Goal: Information Seeking & Learning: Check status

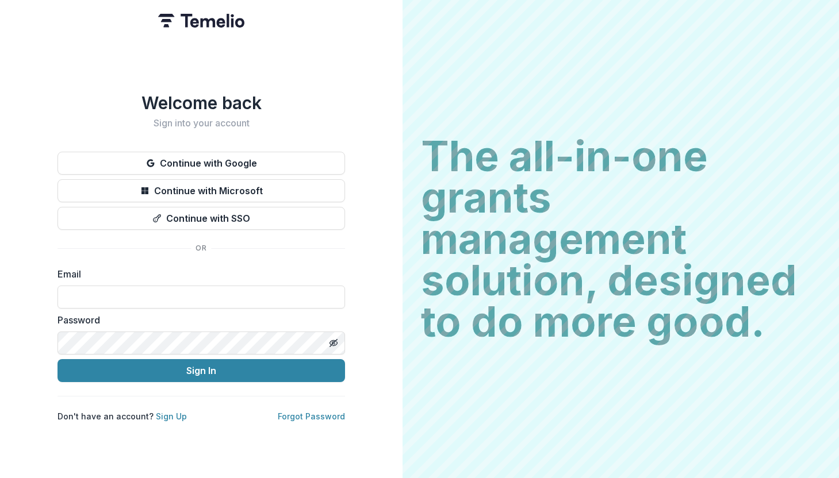
type input "**********"
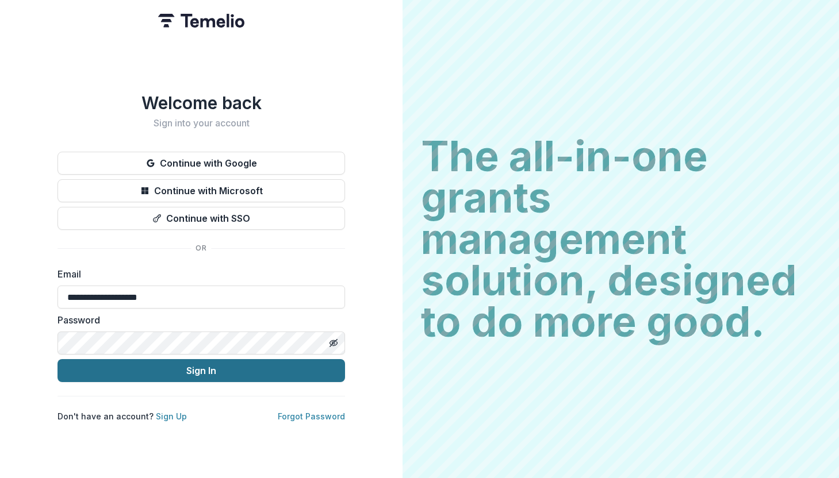
click at [177, 361] on button "Sign In" at bounding box center [200, 370] width 287 height 23
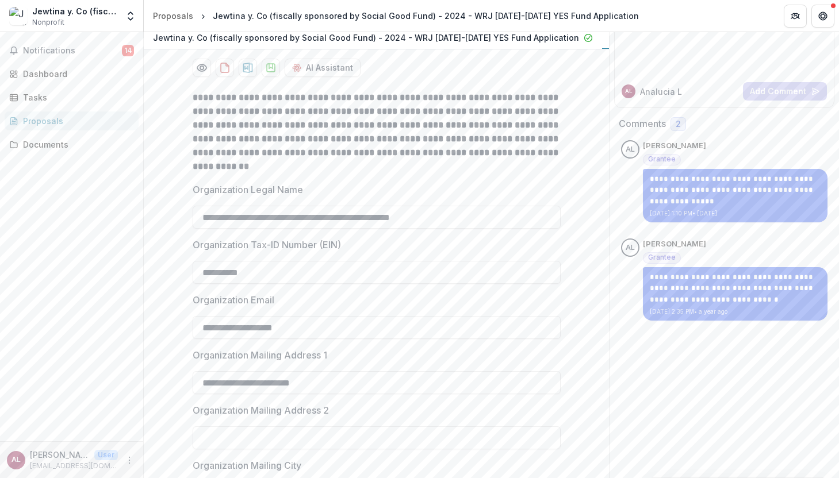
scroll to position [155, 0]
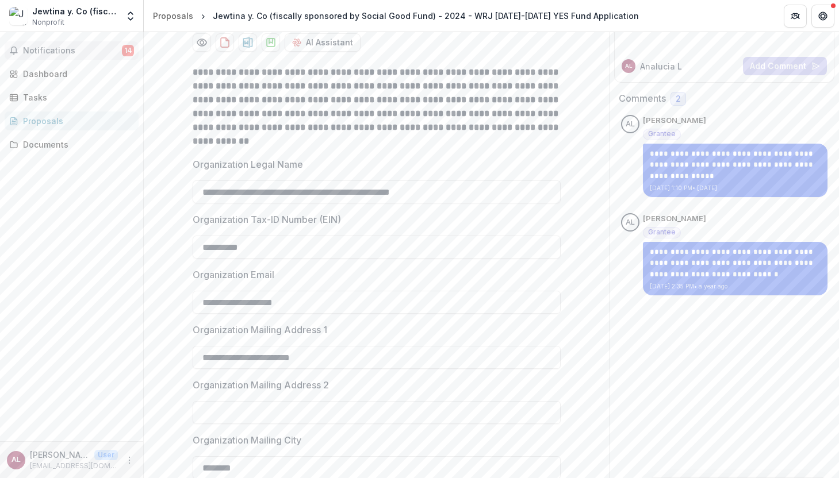
click at [74, 49] on span "Notifications" at bounding box center [72, 51] width 99 height 10
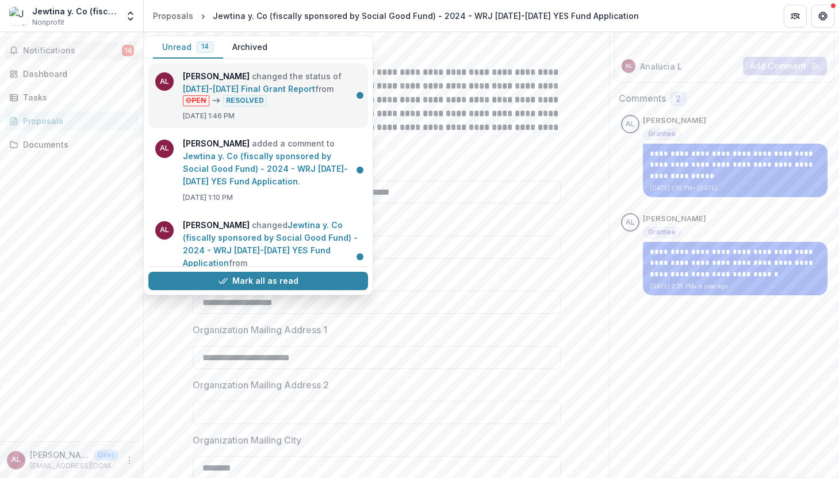
click at [294, 94] on link "[DATE]-[DATE] Final Grant Report" at bounding box center [249, 89] width 132 height 10
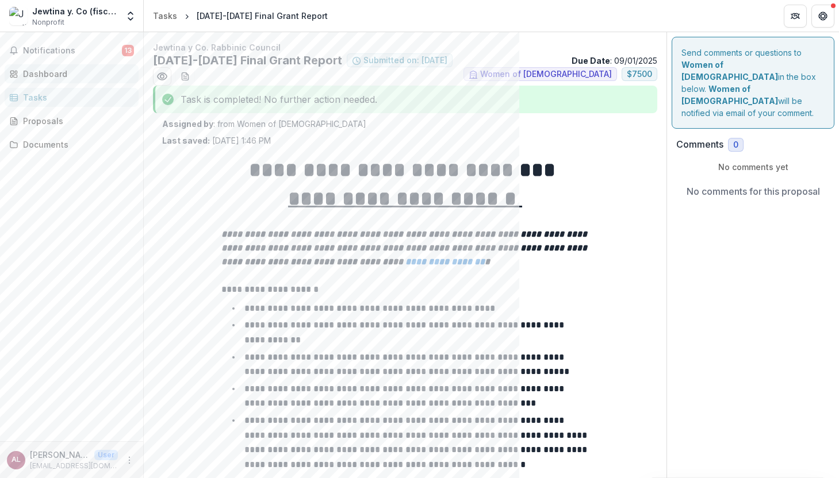
click at [48, 73] on div "Dashboard" at bounding box center [76, 74] width 106 height 12
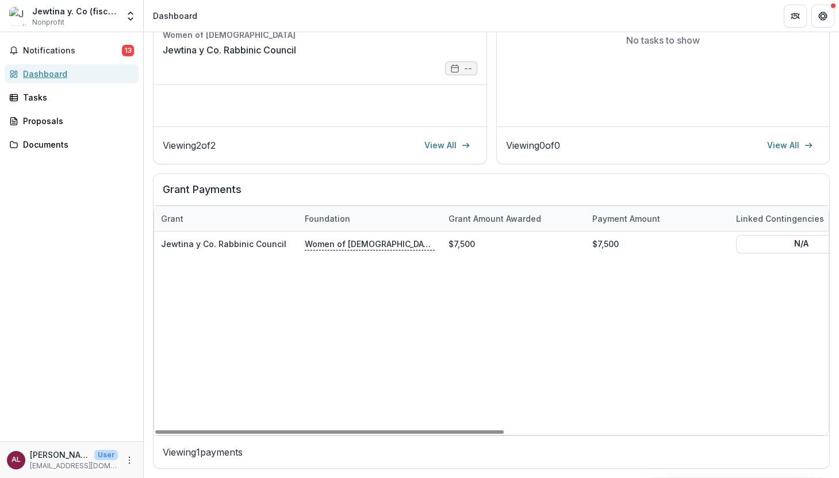
scroll to position [263, 0]
click at [570, 344] on div "Jewtina y Co. [DEMOGRAPHIC_DATA] $7,500 $7,500 N/A [DATE] [DATE] [DATE] Complet…" at bounding box center [800, 333] width 1293 height 203
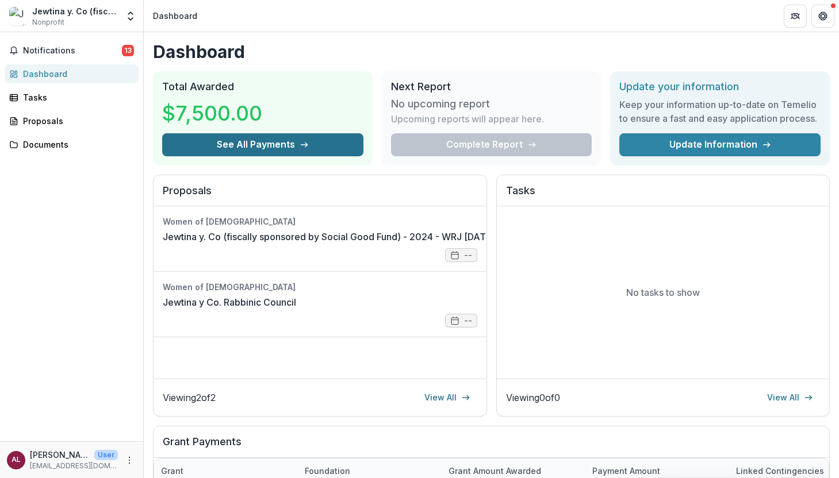
click at [307, 149] on icon "button" at bounding box center [303, 144] width 9 height 9
click at [126, 17] on icon "Open entity switcher" at bounding box center [130, 15] width 11 height 11
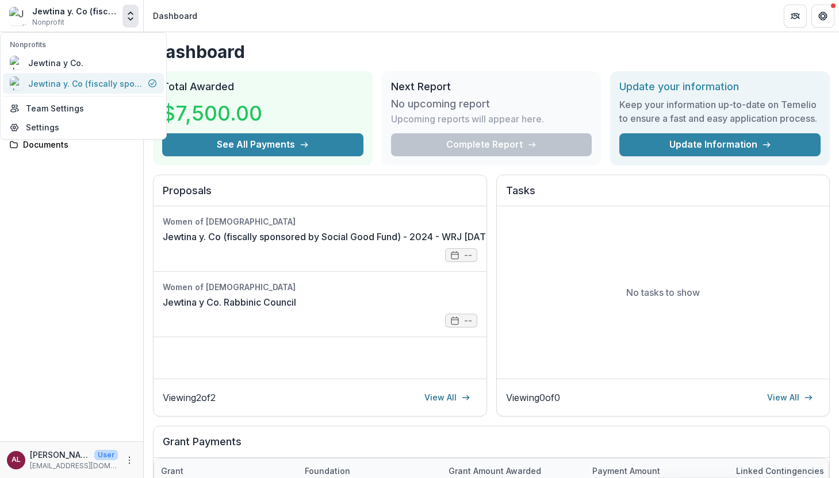
click at [99, 82] on div "Jewtina y. Co (fiscally sponsored by Social Good Fund)" at bounding box center [85, 84] width 115 height 12
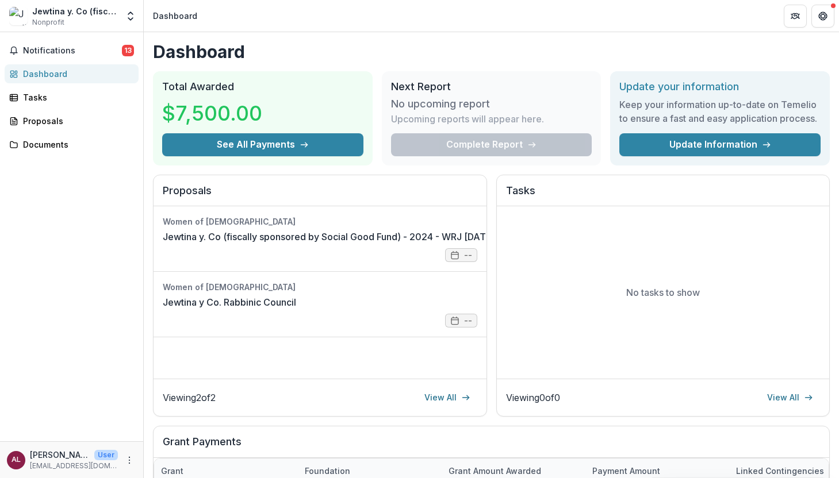
click at [63, 15] on div "Jewtina y. Co (fiscally sponsored by Social Good Fund)" at bounding box center [75, 11] width 86 height 12
click at [51, 48] on span "Notifications" at bounding box center [72, 51] width 99 height 10
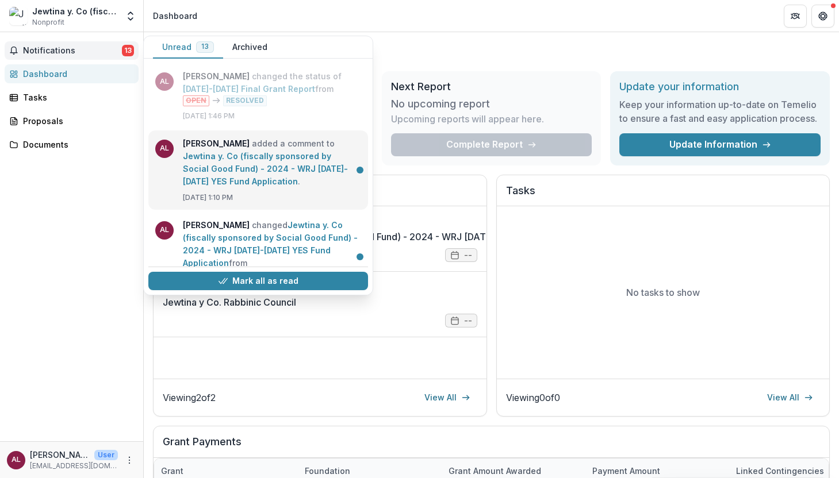
click at [257, 168] on link "Jewtina y. Co (fiscally sponsored by Social Good Fund) - 2024 - WRJ [DATE]-[DAT…" at bounding box center [265, 168] width 165 height 35
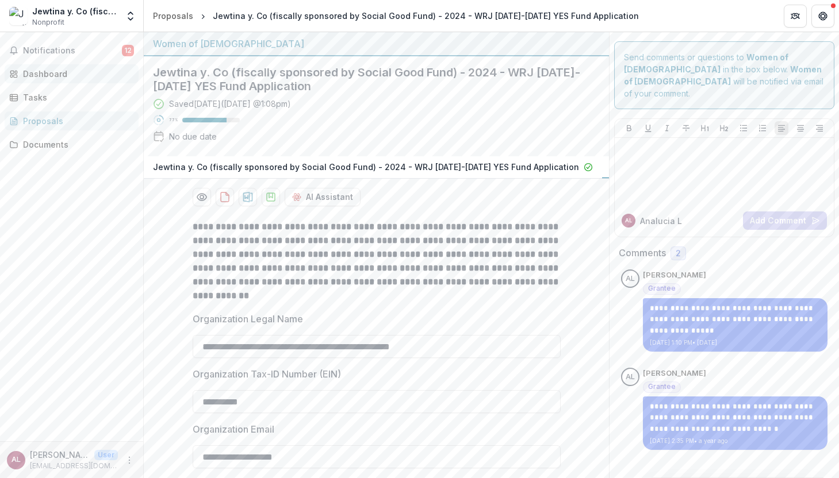
click at [49, 75] on div "Dashboard" at bounding box center [76, 74] width 106 height 12
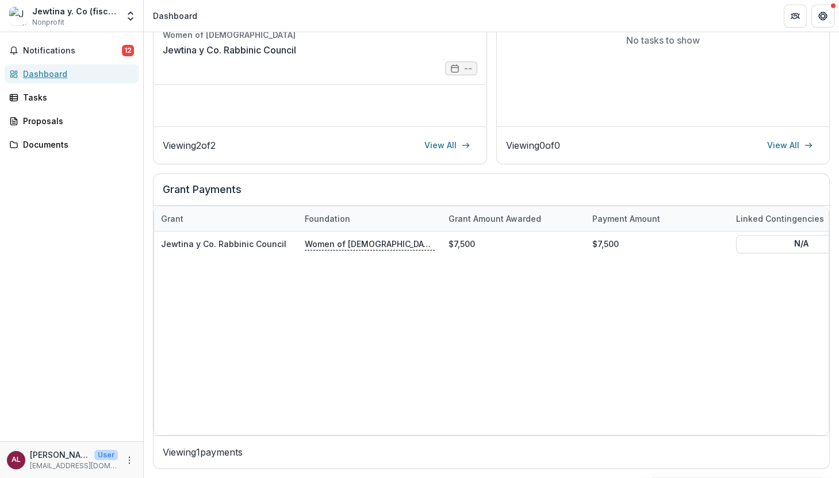
scroll to position [263, 0]
click at [66, 104] on link "Tasks" at bounding box center [72, 97] width 134 height 19
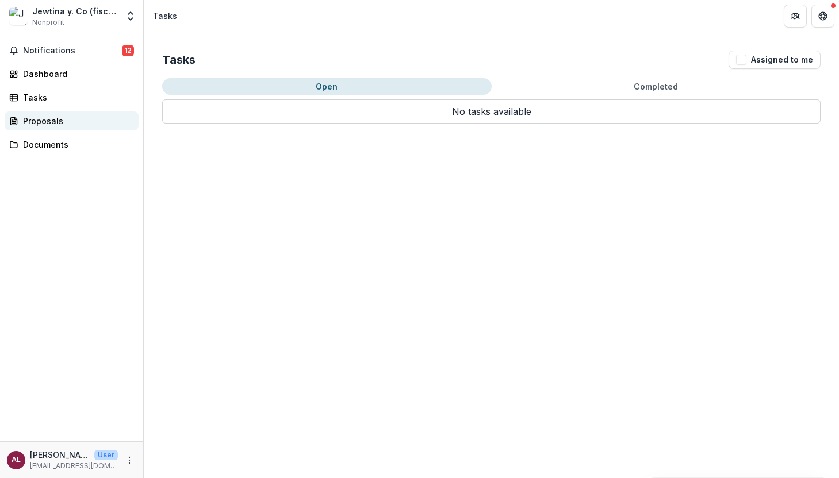
click at [67, 120] on div "Proposals" at bounding box center [76, 121] width 106 height 12
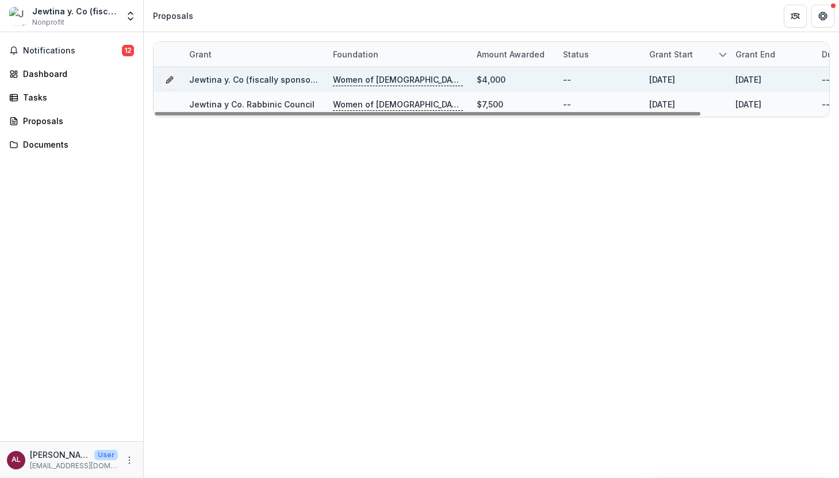
click at [320, 78] on div "Jewtina y. Co (fiscally sponsored by Social Good Fund) - 2024 - WRJ [DATE]-[DAT…" at bounding box center [254, 79] width 144 height 25
click at [378, 76] on p "Women of [DEMOGRAPHIC_DATA]" at bounding box center [398, 80] width 130 height 13
click at [500, 79] on div "$4,000" at bounding box center [490, 80] width 29 height 12
click at [288, 79] on link "Jewtina y. Co (fiscally sponsored by Social Good Fund) - 2024 - WRJ [DATE]-[DAT…" at bounding box center [402, 80] width 426 height 10
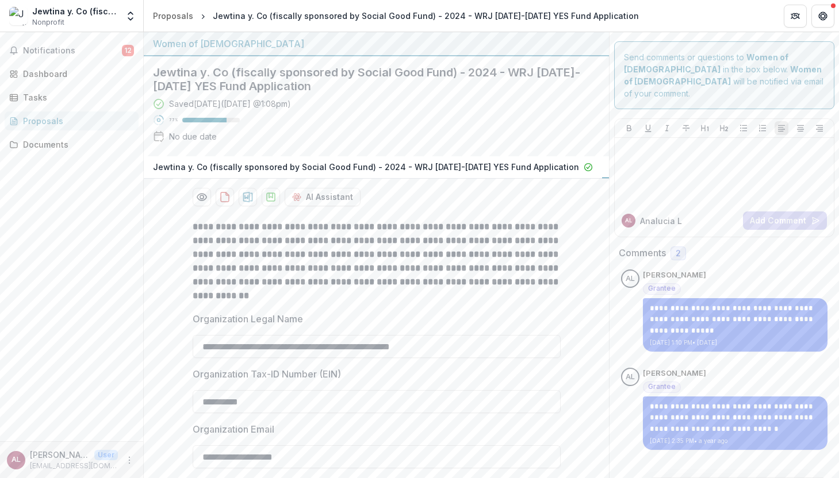
click at [60, 126] on div "Proposals" at bounding box center [76, 121] width 106 height 12
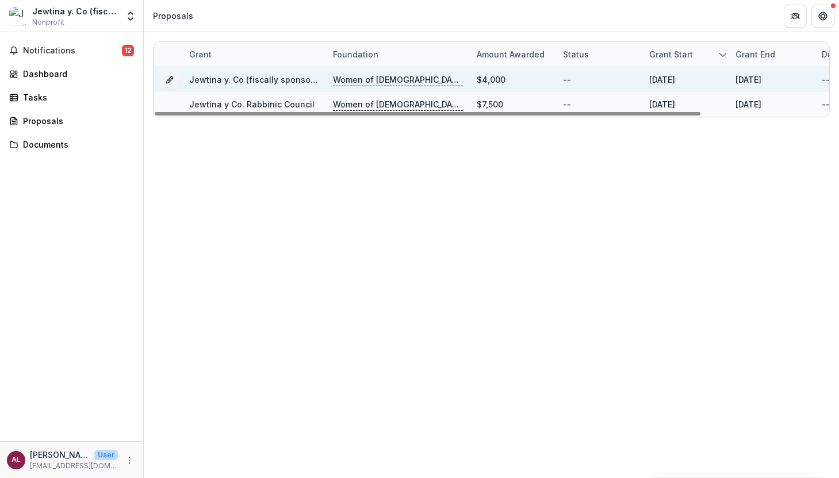
click at [621, 75] on div "--" at bounding box center [599, 79] width 72 height 25
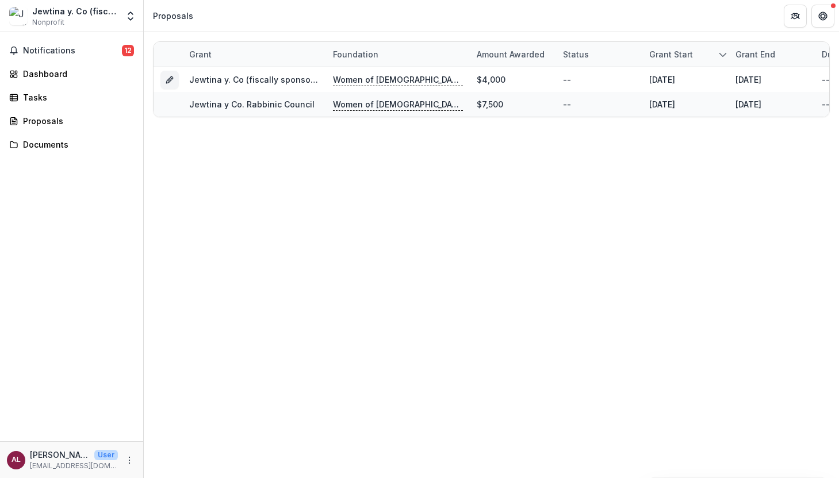
click at [552, 187] on div "Grant Foundation Amount awarded Status Grant start Grant end Due Date Report Du…" at bounding box center [491, 255] width 695 height 446
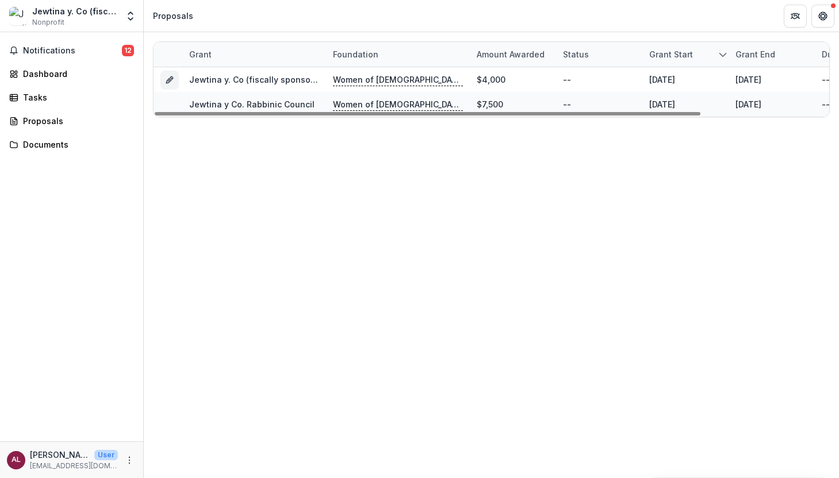
click at [501, 221] on div "Grant Foundation Amount awarded Status Grant start Grant end Due Date Report Du…" at bounding box center [491, 255] width 695 height 446
